Goal: Information Seeking & Learning: Learn about a topic

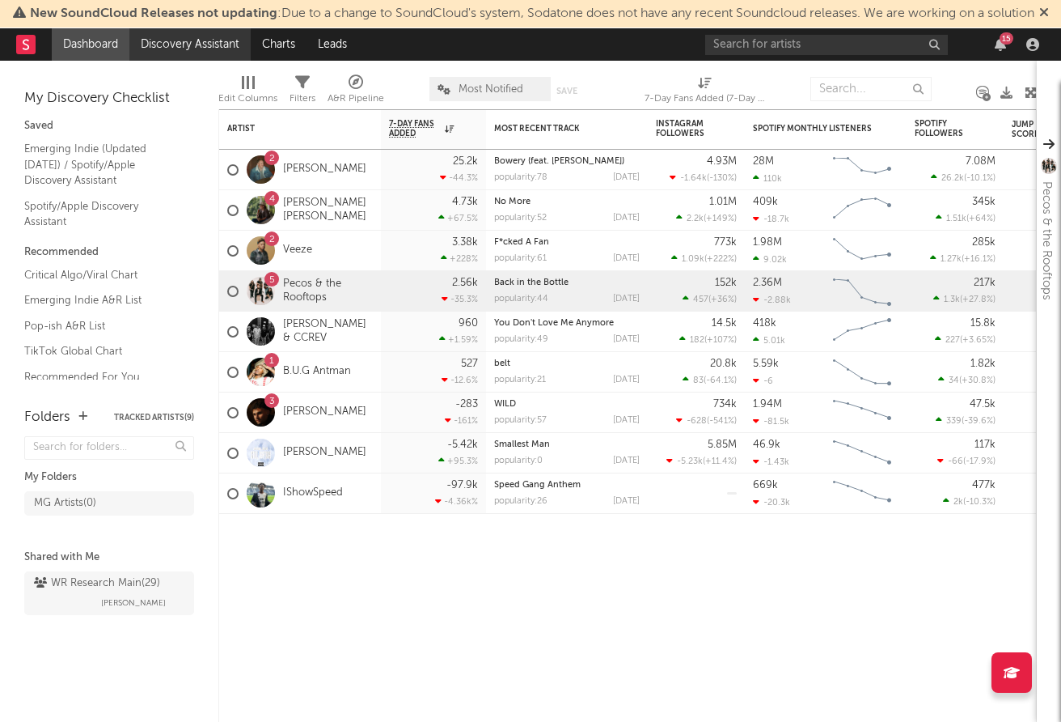
click at [192, 61] on link "Discovery Assistant" at bounding box center [189, 44] width 121 height 32
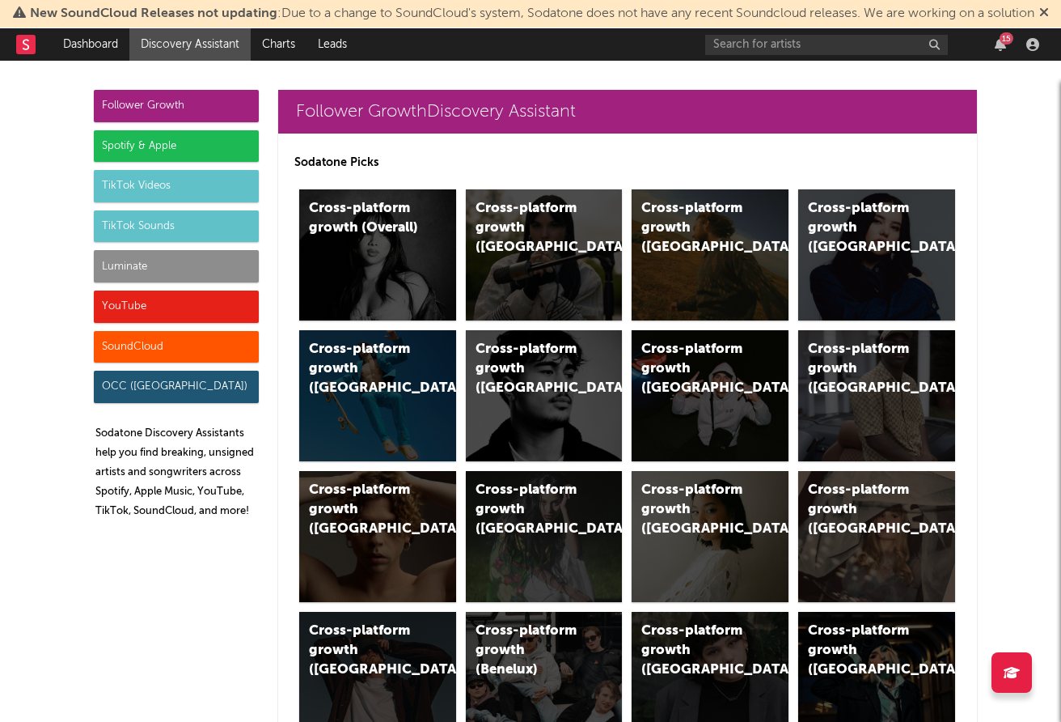
click at [200, 122] on div "Follower Growth" at bounding box center [176, 106] width 165 height 32
click at [1039, 19] on icon at bounding box center [1044, 12] width 10 height 13
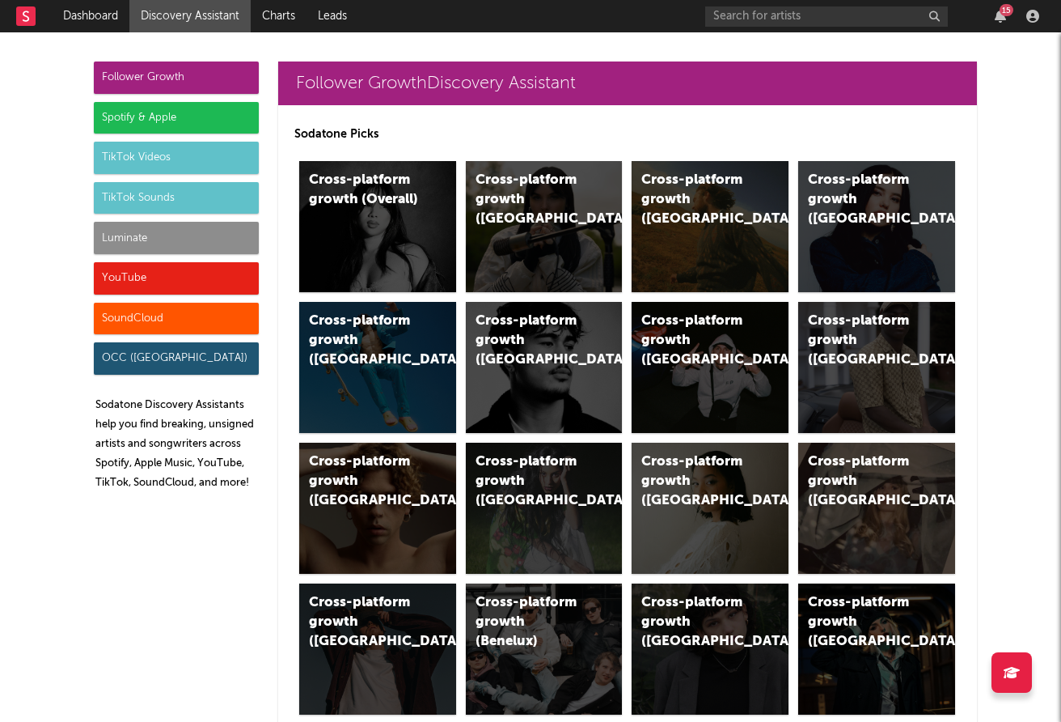
click at [28, 25] on rect at bounding box center [25, 15] width 19 height 19
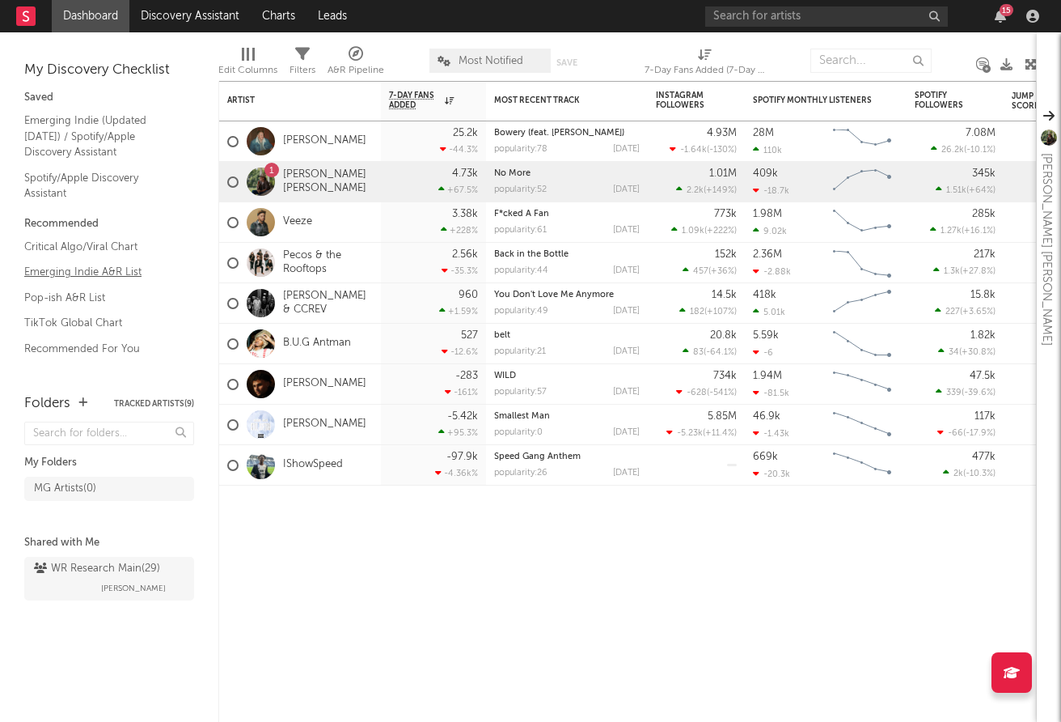
click at [108, 270] on link "Emerging Indie A&R List" at bounding box center [101, 272] width 154 height 18
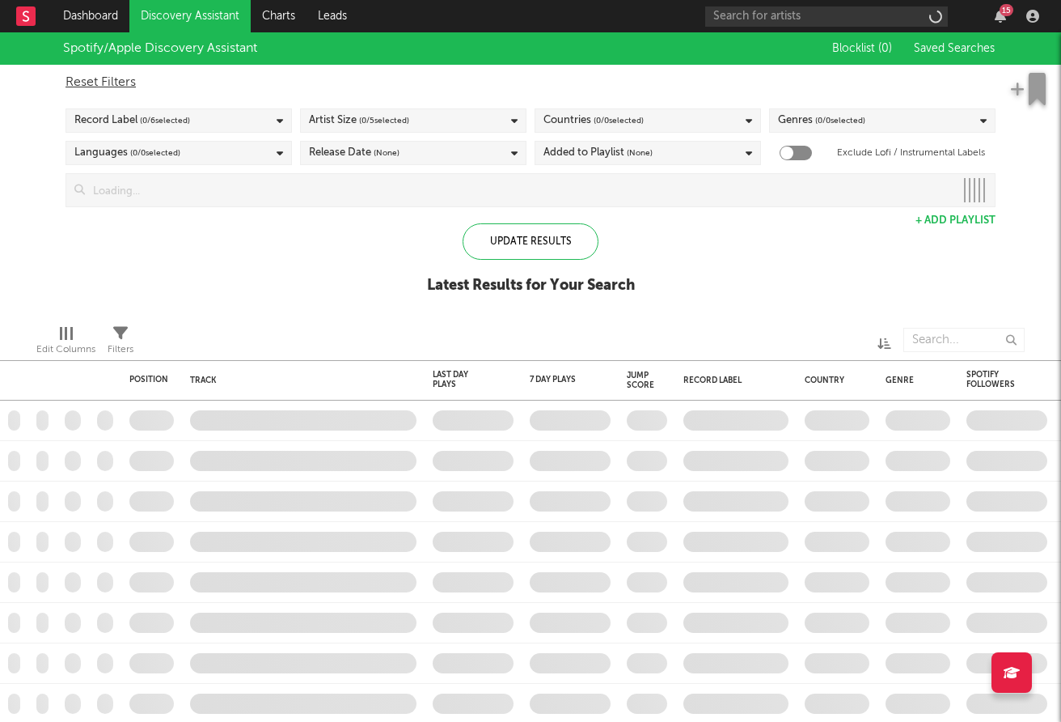
checkbox input "true"
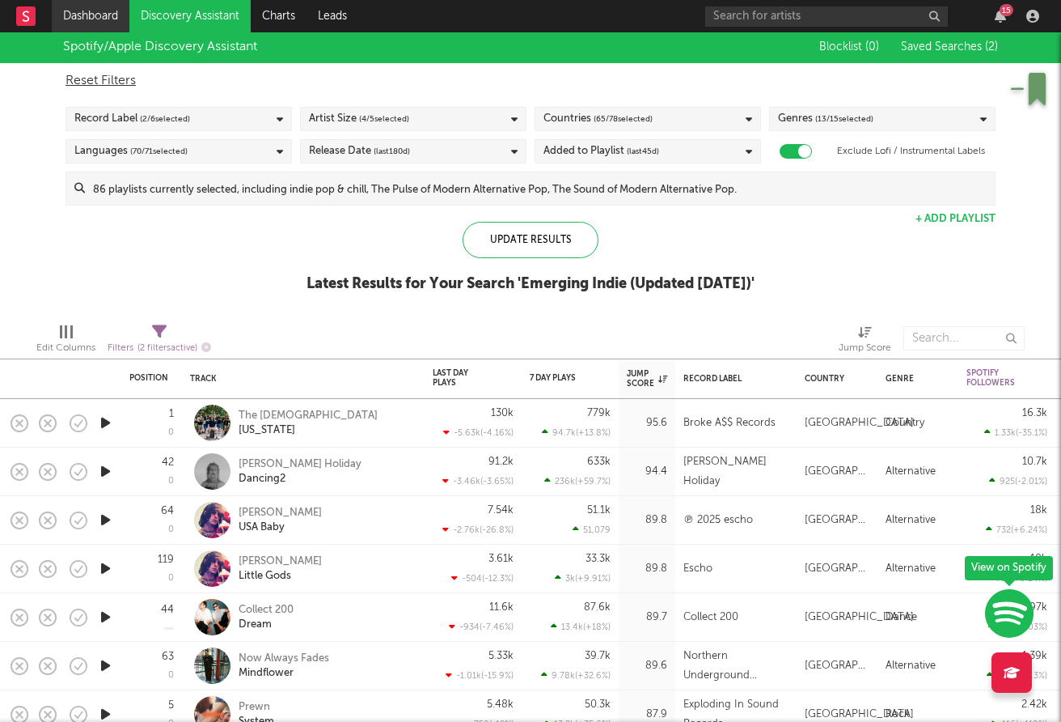
click at [95, 15] on link "Dashboard" at bounding box center [91, 16] width 78 height 32
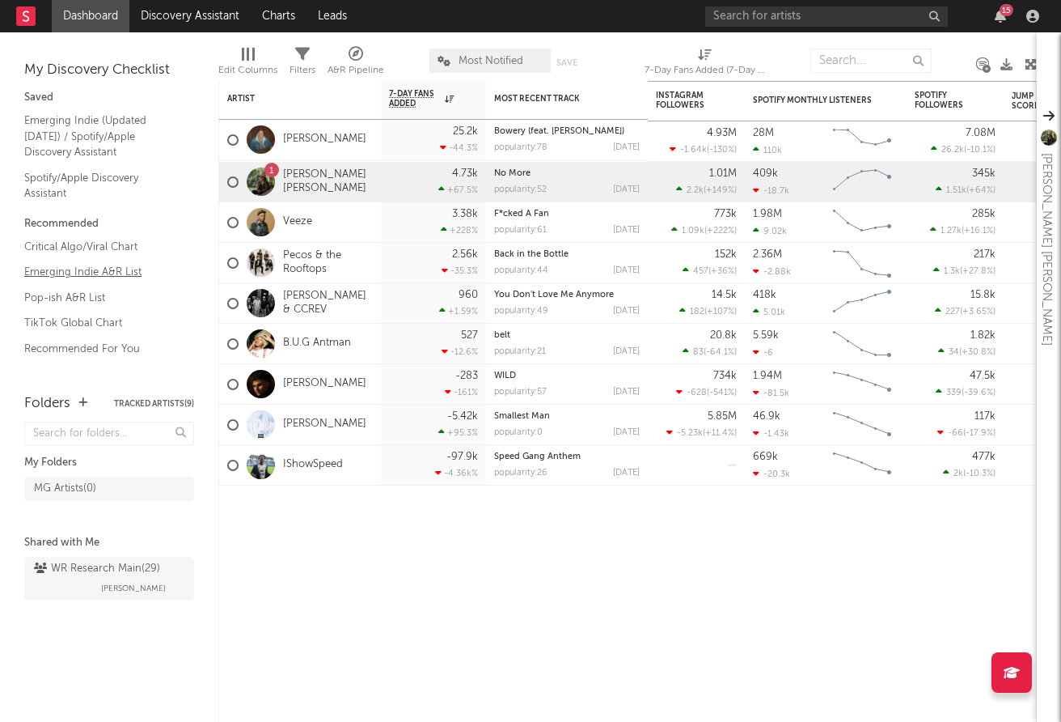
click at [108, 270] on link "Emerging Indie A&R List" at bounding box center [101, 272] width 154 height 18
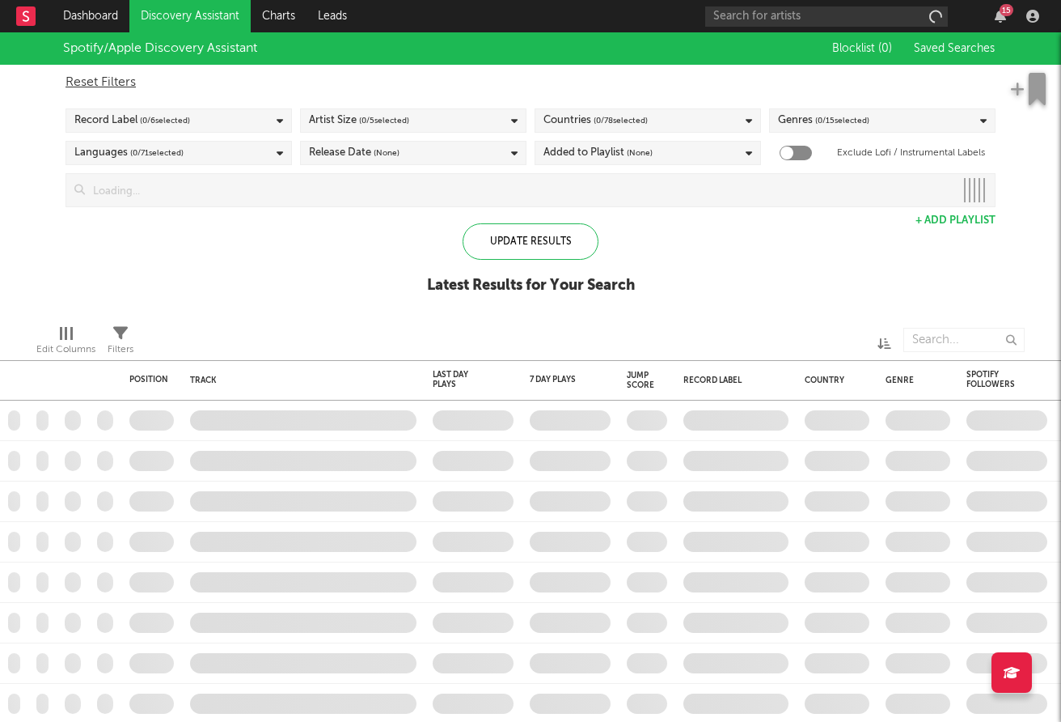
checkbox input "true"
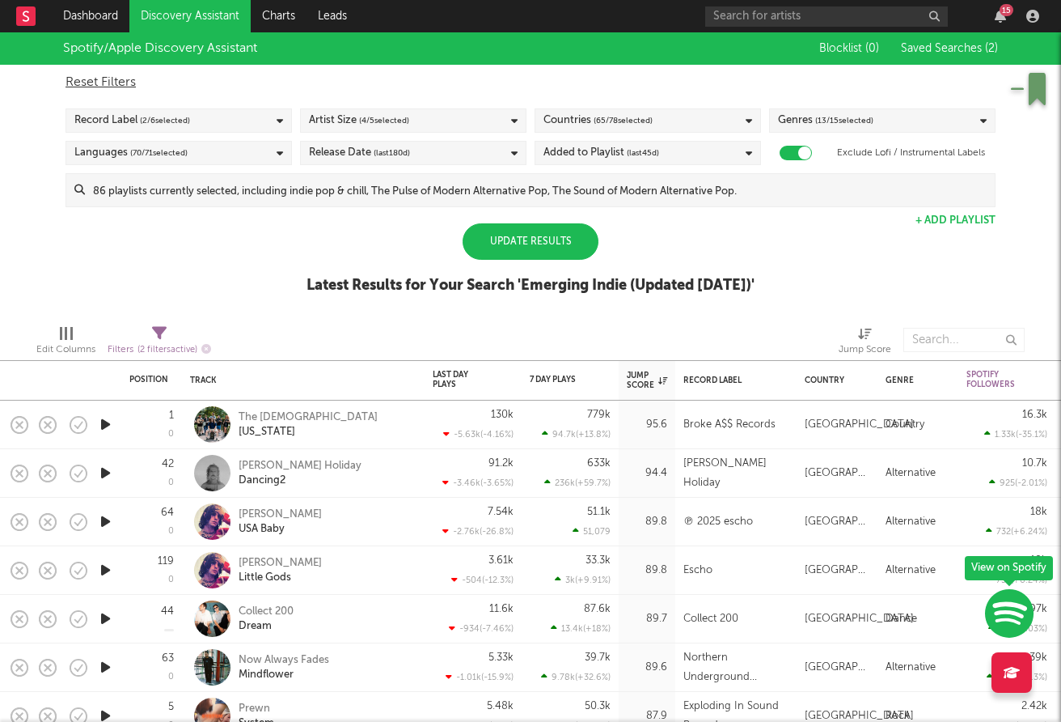
click at [565, 246] on div "Update Results" at bounding box center [531, 241] width 136 height 36
click at [291, 23] on link "Charts" at bounding box center [279, 16] width 56 height 32
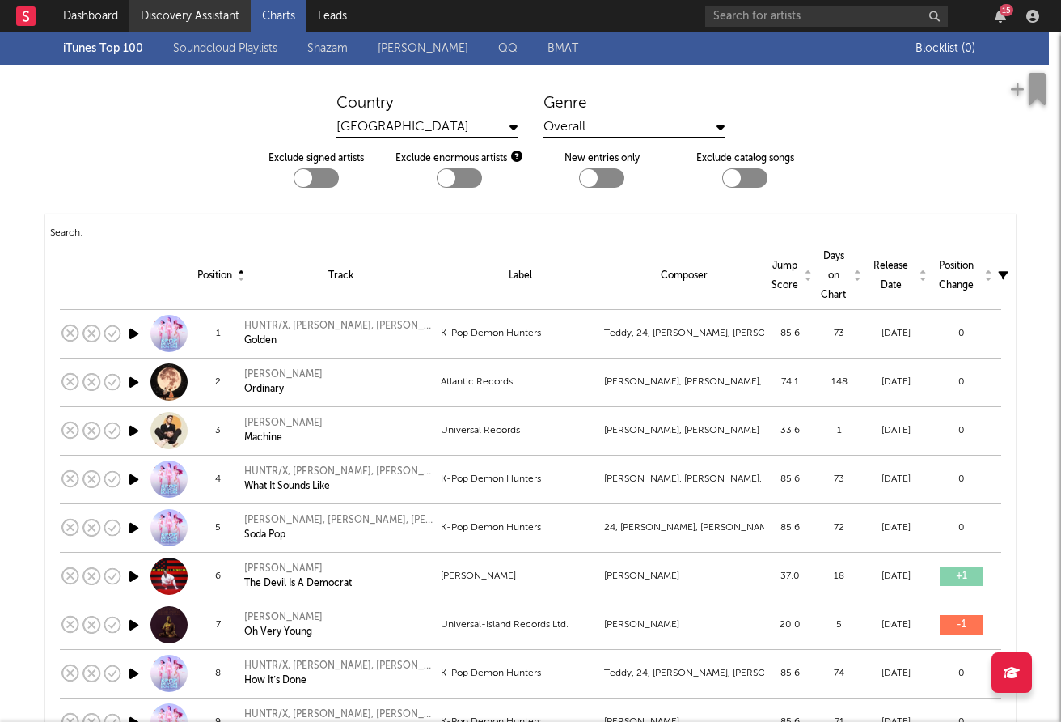
click at [211, 22] on link "Discovery Assistant" at bounding box center [189, 16] width 121 height 32
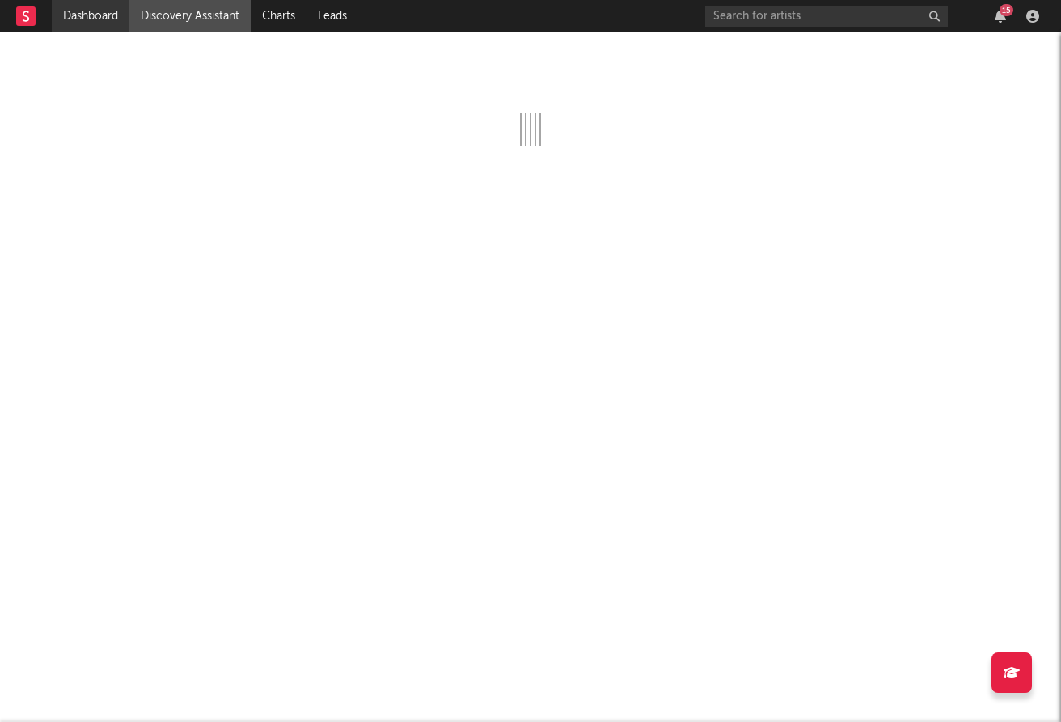
click at [85, 16] on link "Dashboard" at bounding box center [91, 16] width 78 height 32
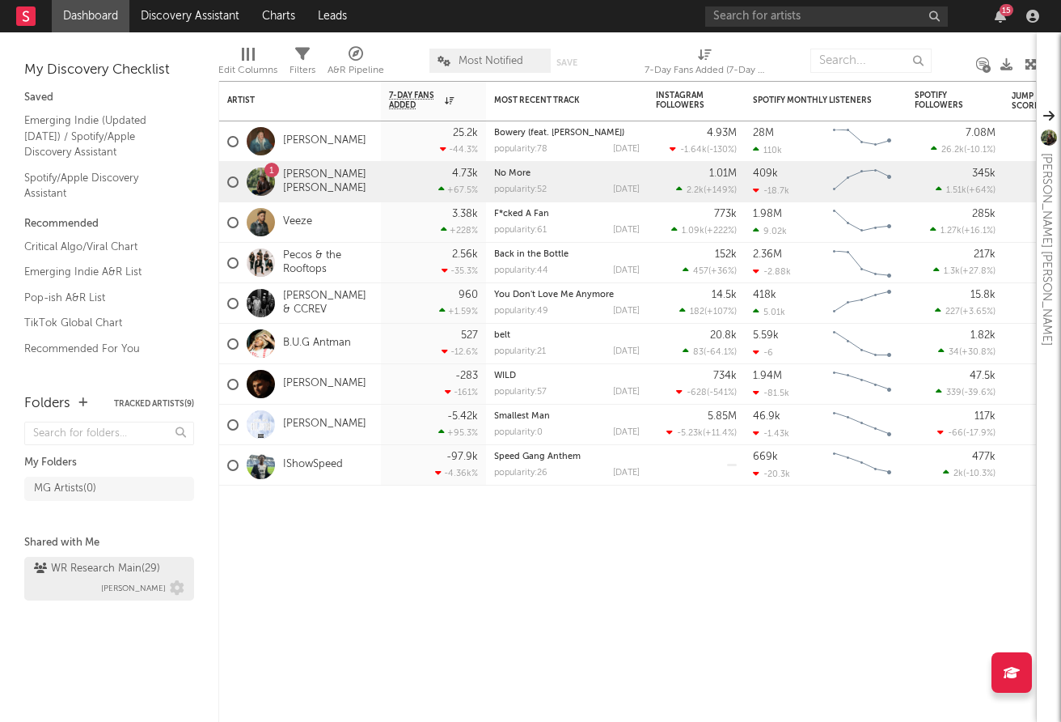
click at [84, 569] on div "WR Research Main ( 29 )" at bounding box center [97, 568] width 126 height 19
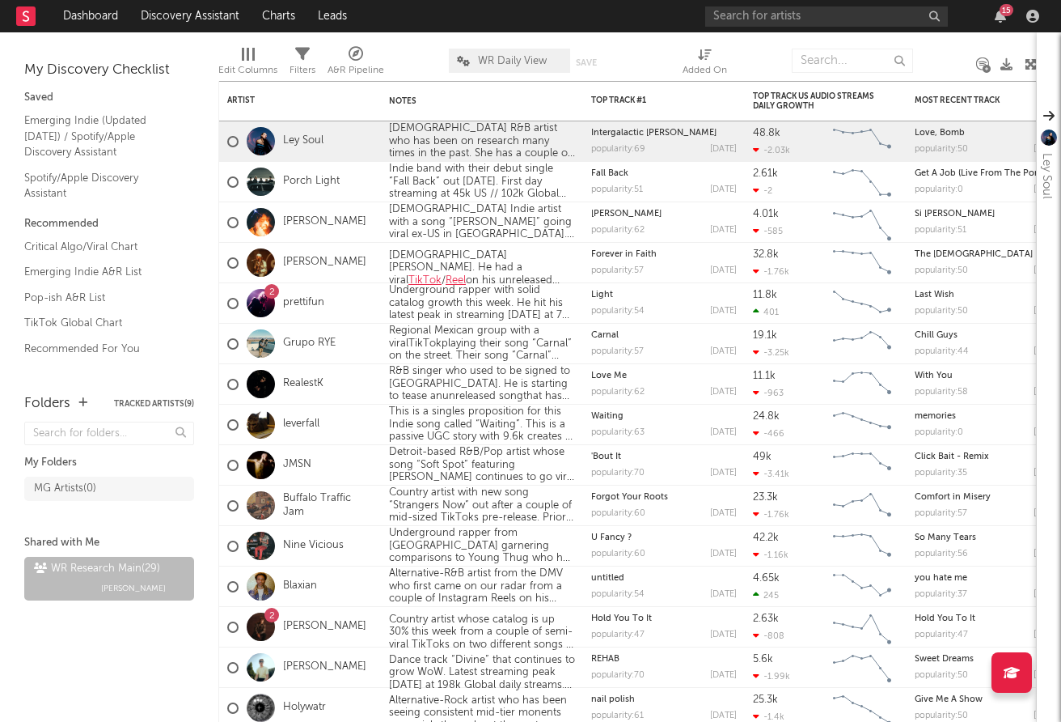
click at [129, 400] on button "Tracked Artists ( 9 )" at bounding box center [154, 404] width 80 height 8
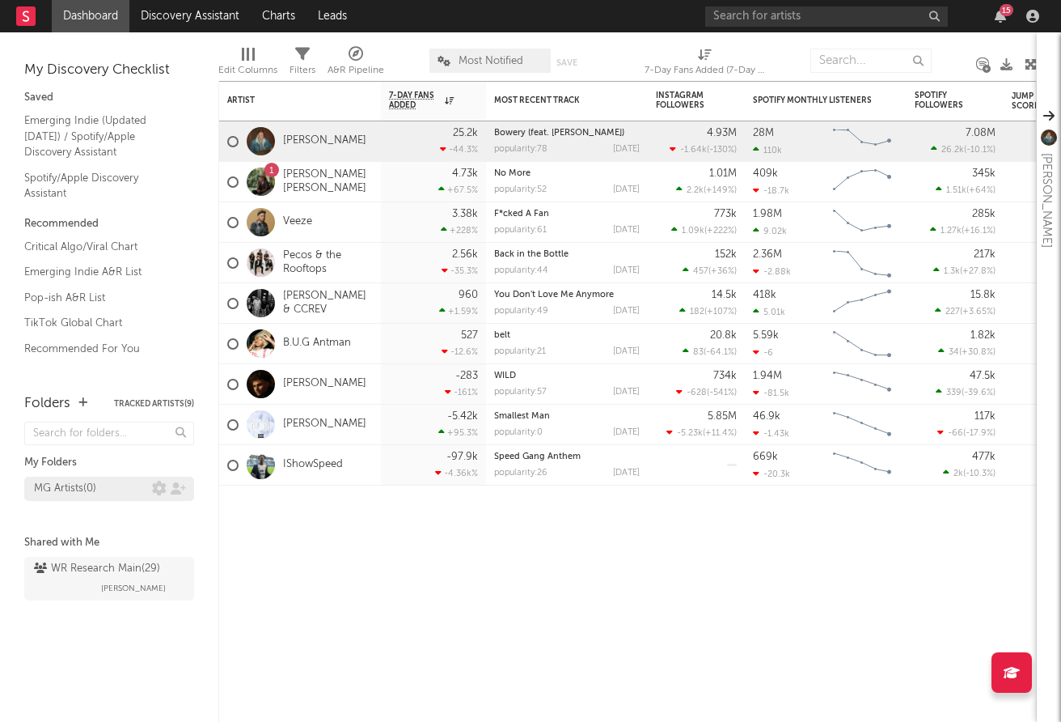
click at [62, 493] on div "MG Artists ( 0 )" at bounding box center [65, 488] width 62 height 19
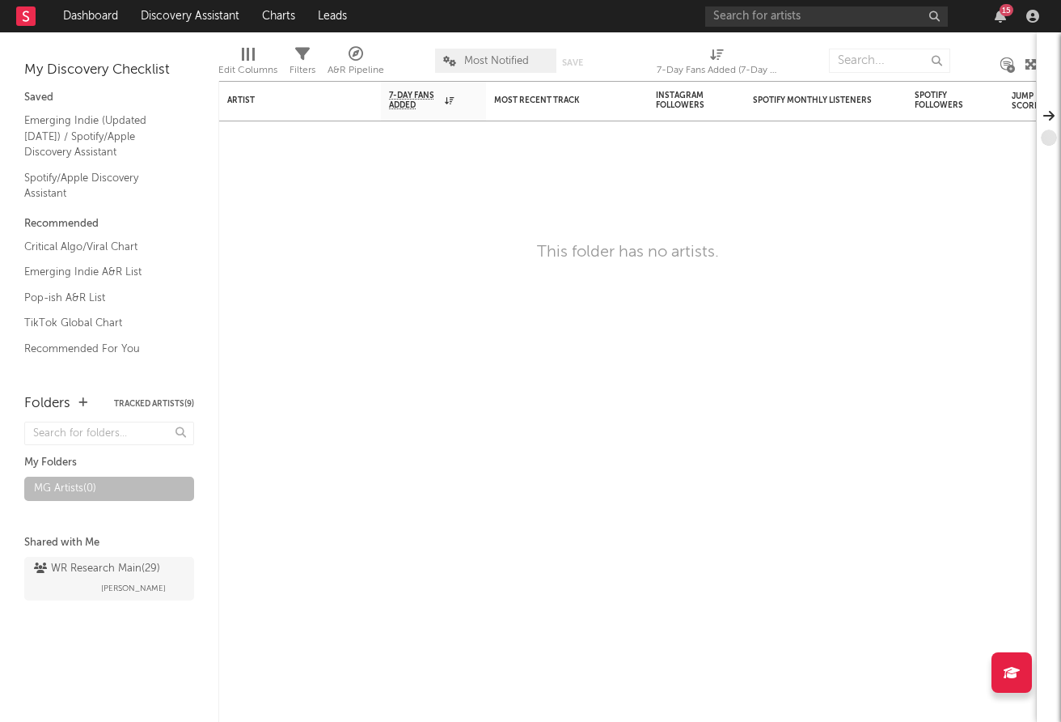
click at [142, 407] on div "Folders Tracked Artists ( 9 )" at bounding box center [109, 403] width 170 height 28
click at [146, 401] on button "Tracked Artists ( 9 )" at bounding box center [154, 404] width 80 height 8
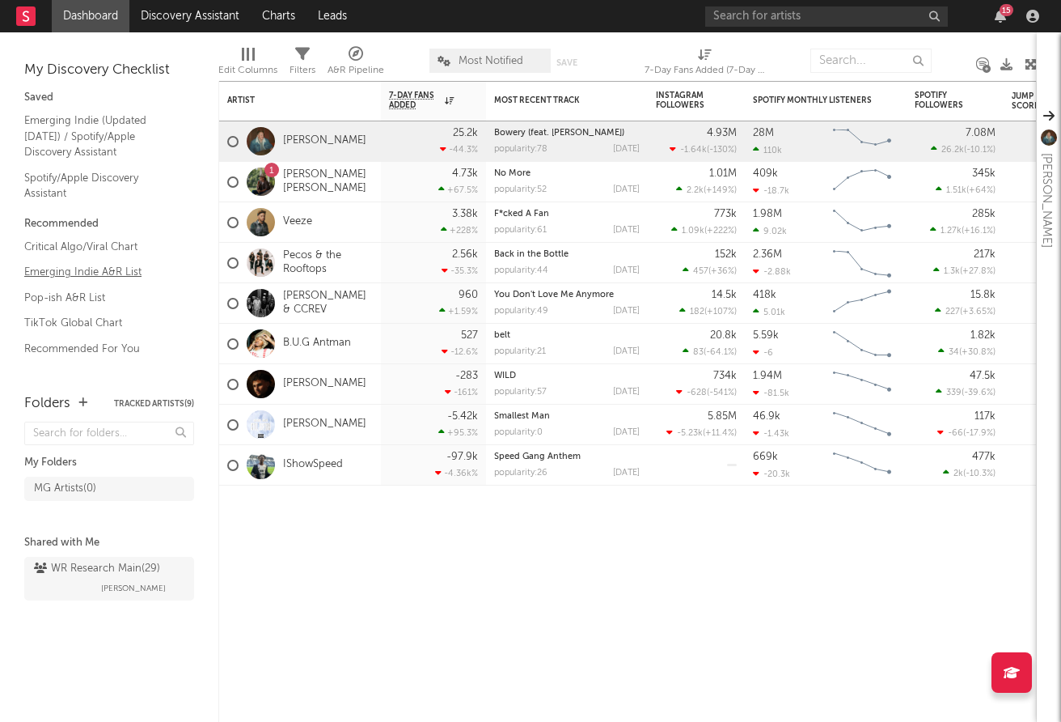
click at [95, 273] on link "Emerging Indie A&R List" at bounding box center [101, 272] width 154 height 18
click at [0, 0] on div "Dashboard Discovery Assistant Charts Leads 15 Notifications Settings Mark all a…" at bounding box center [530, 361] width 1061 height 722
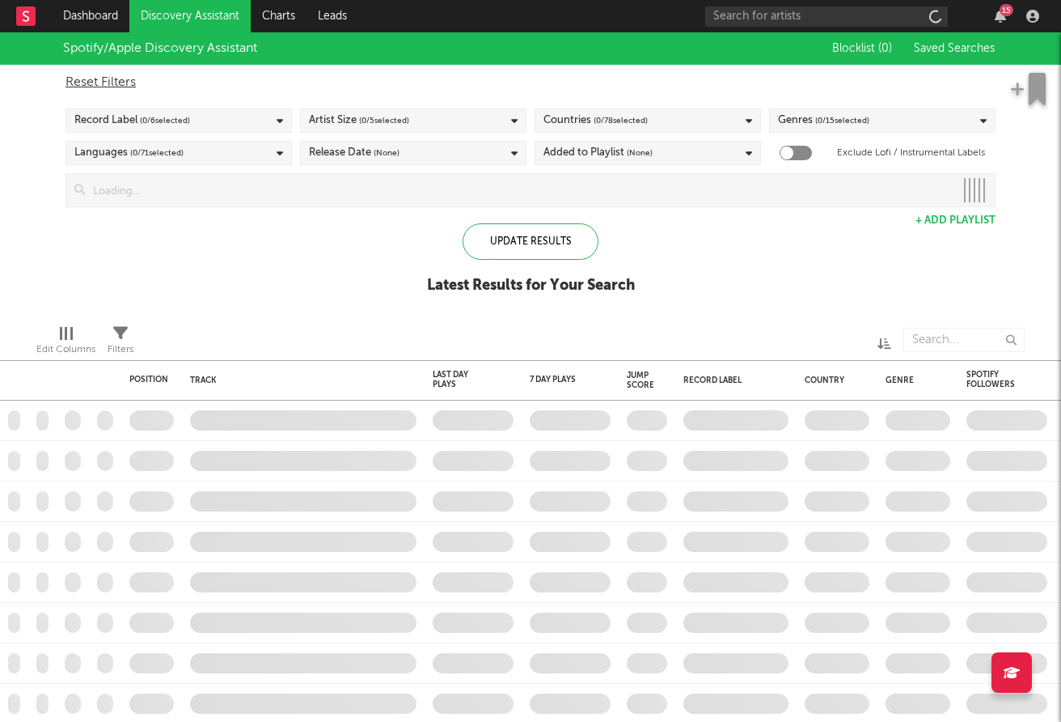
checkbox input "true"
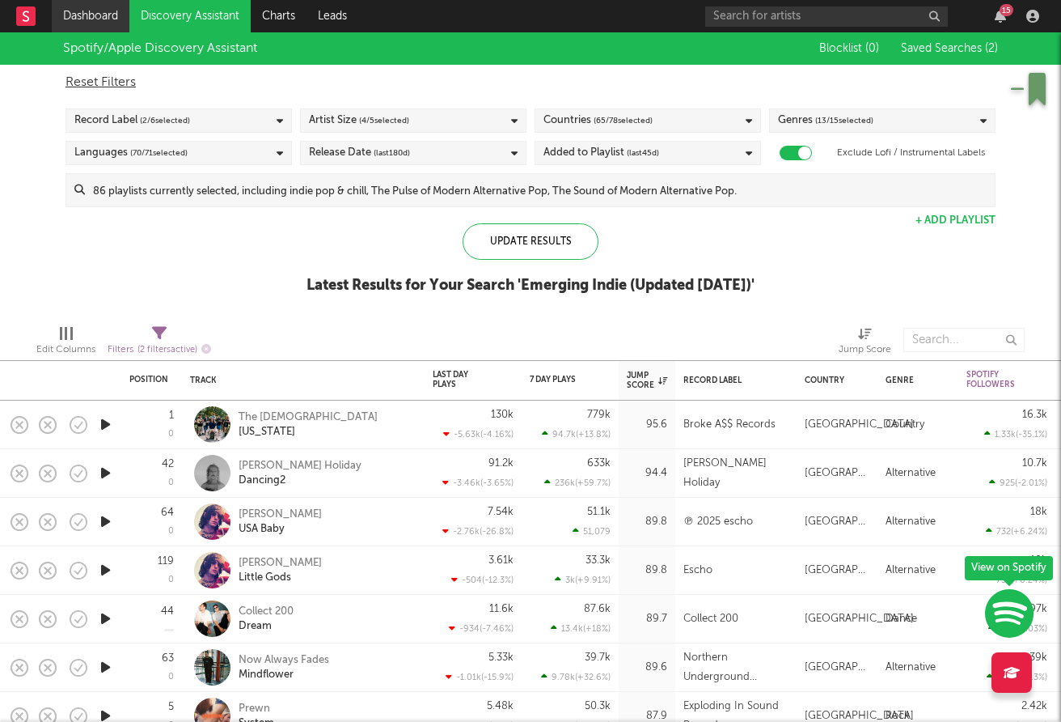
click at [86, 15] on link "Dashboard" at bounding box center [91, 16] width 78 height 32
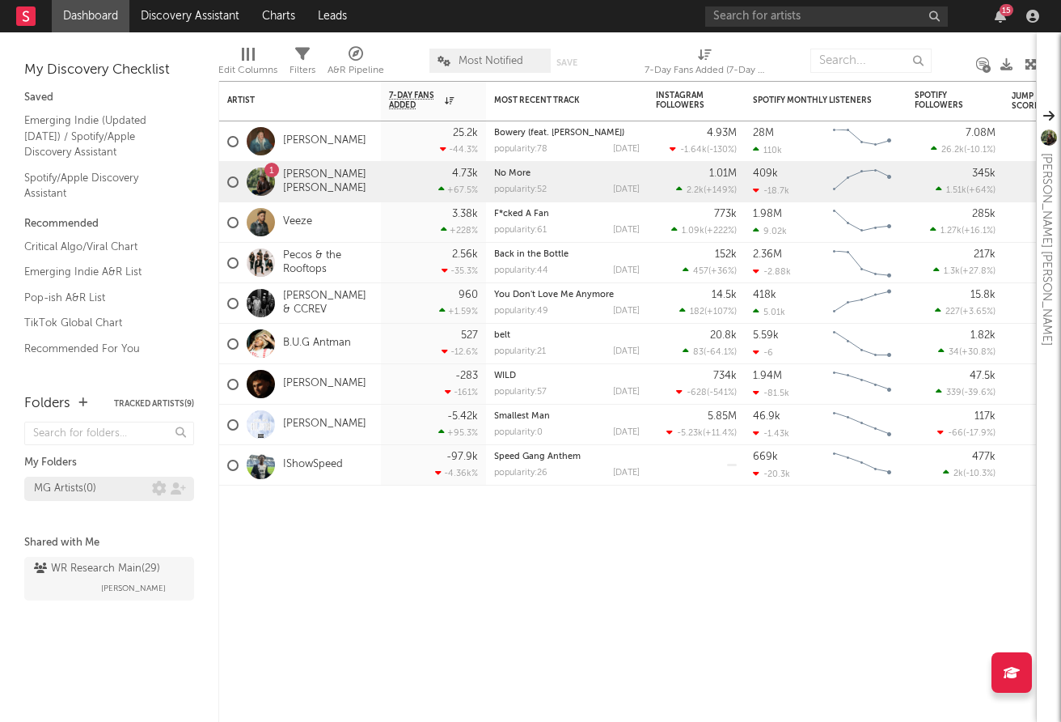
click at [71, 489] on div "MG Artists ( 0 )" at bounding box center [65, 488] width 62 height 19
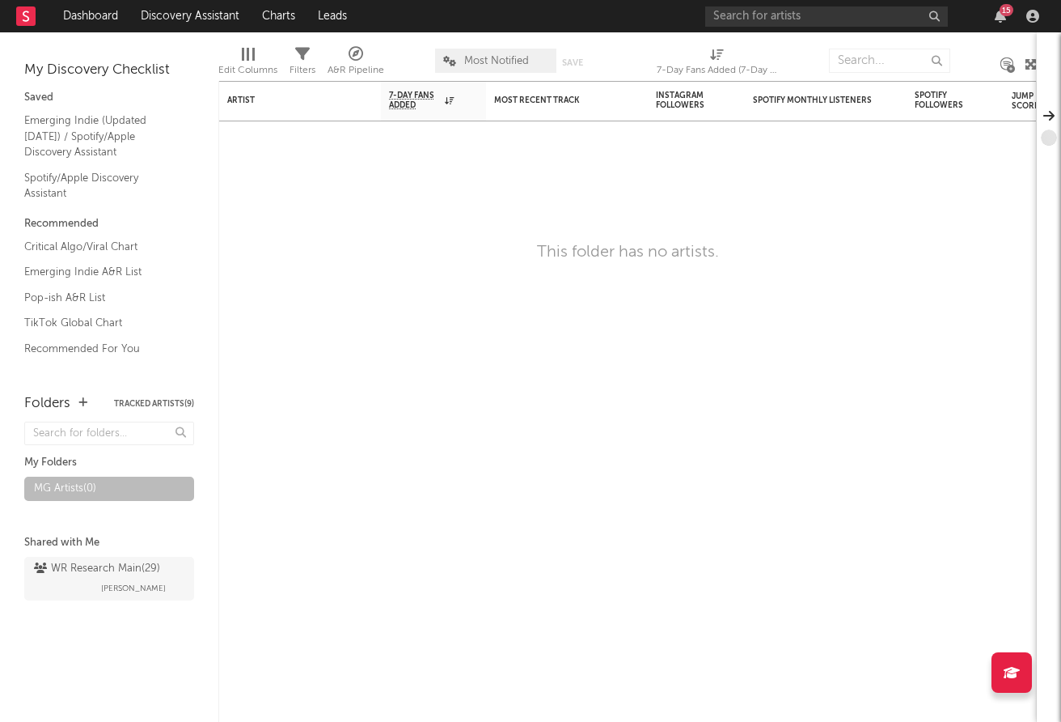
click at [152, 401] on button "Tracked Artists ( 9 )" at bounding box center [154, 404] width 80 height 8
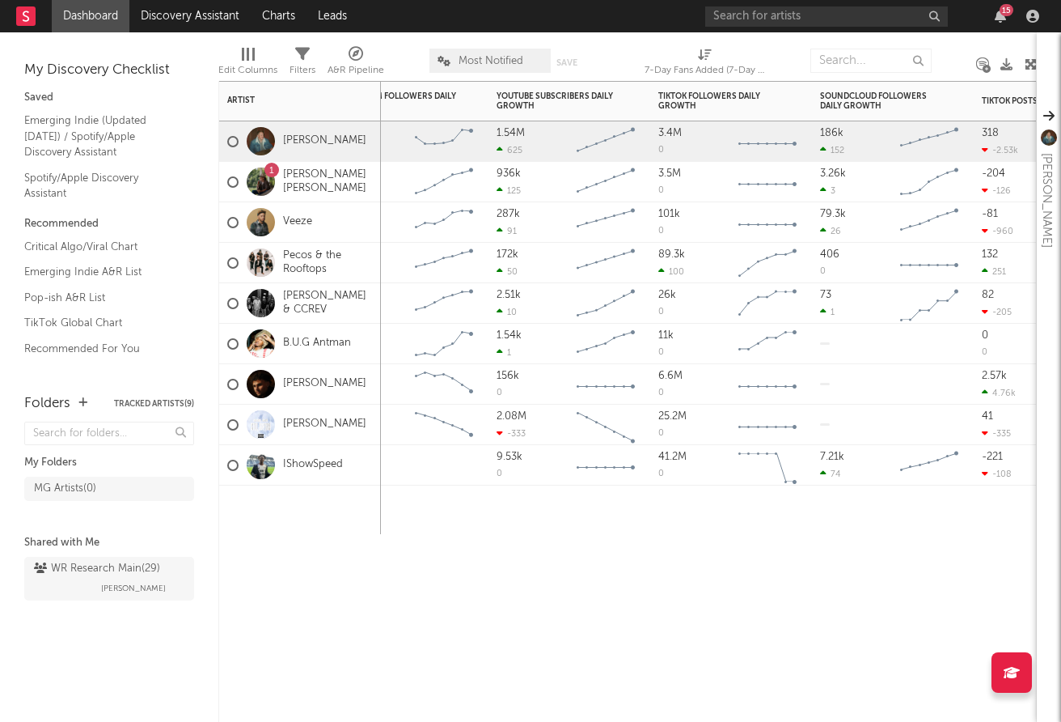
click at [331, 352] on div "B.U.G Antman" at bounding box center [289, 343] width 124 height 47
